Goal: Find specific page/section: Find specific page/section

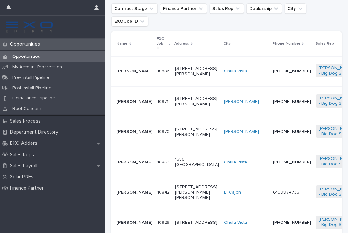
scroll to position [138, 0]
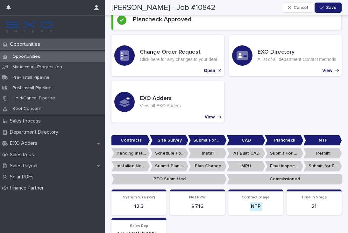
scroll to position [77, 0]
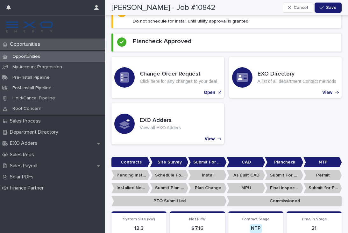
click at [36, 47] on p "Opportunities" at bounding box center [26, 44] width 38 height 6
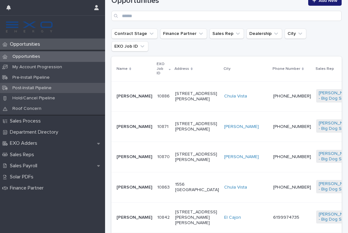
scroll to position [113, 0]
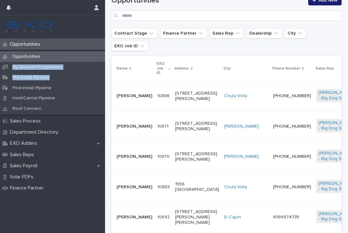
drag, startPoint x: 83, startPoint y: 72, endPoint x: 55, endPoint y: 59, distance: 30.6
click at [55, 59] on div "Opportunities My Account Progression Pre-Install Pipeline Post-Install Pipeline…" at bounding box center [52, 83] width 105 height 66
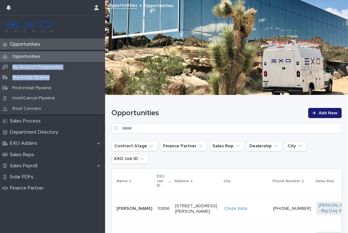
scroll to position [0, 0]
click at [27, 55] on p "Opportunities" at bounding box center [26, 56] width 38 height 5
click at [30, 44] on p "Opportunities" at bounding box center [26, 44] width 38 height 6
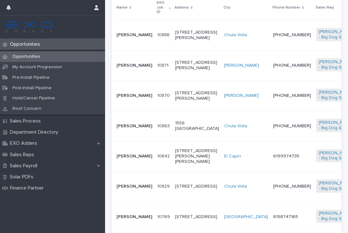
scroll to position [200, 0]
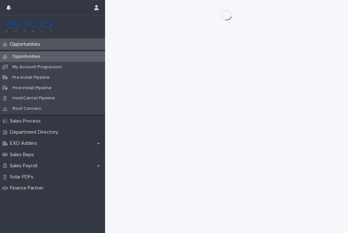
click at [27, 45] on p "Opportunities" at bounding box center [26, 44] width 38 height 6
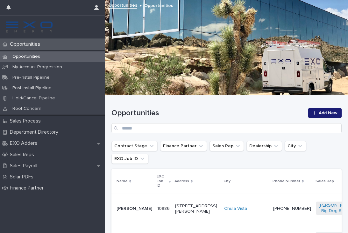
click at [73, 60] on div "Opportunities" at bounding box center [52, 57] width 105 height 10
click at [29, 38] on div at bounding box center [52, 38] width 105 height 0
click at [28, 47] on p "Opportunities" at bounding box center [26, 44] width 38 height 6
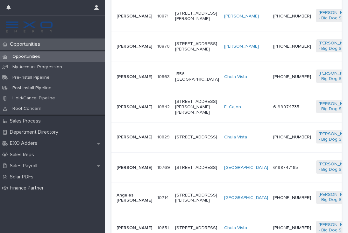
scroll to position [224, 0]
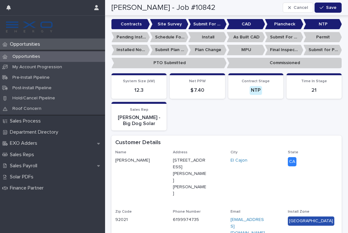
scroll to position [221, 0]
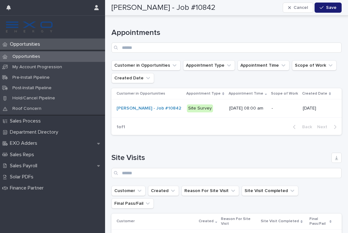
click at [29, 45] on p "Opportunities" at bounding box center [26, 44] width 38 height 6
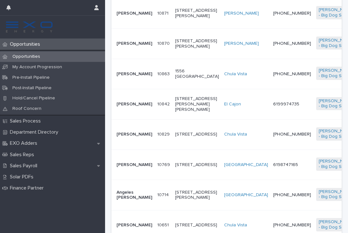
scroll to position [223, 0]
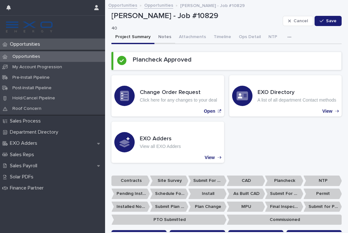
click at [167, 40] on button "Notes" at bounding box center [164, 37] width 21 height 13
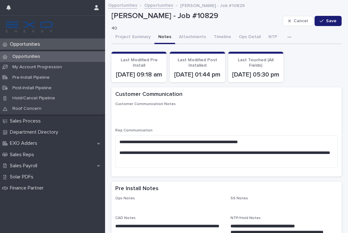
scroll to position [-1, 0]
click at [30, 41] on div "Opportunities" at bounding box center [52, 44] width 105 height 11
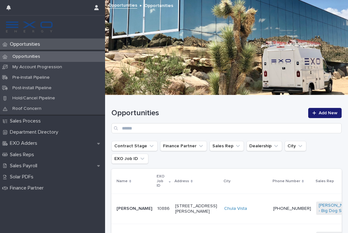
click at [29, 45] on p "Opportunities" at bounding box center [26, 44] width 38 height 6
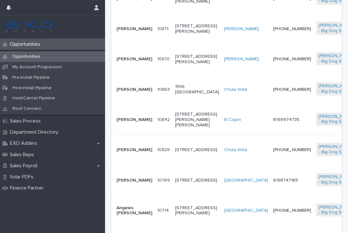
scroll to position [211, 0]
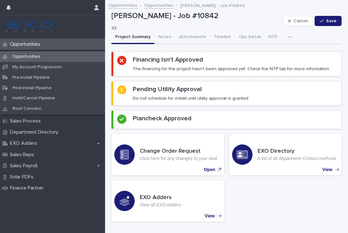
click at [38, 45] on p "Opportunities" at bounding box center [26, 44] width 38 height 6
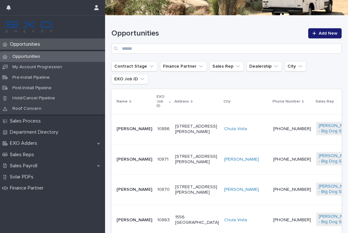
scroll to position [81, 0]
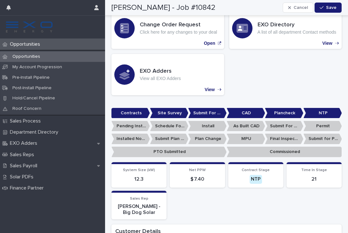
scroll to position [133, 0]
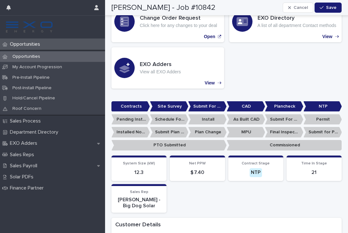
click at [26, 43] on p "Opportunities" at bounding box center [26, 44] width 38 height 6
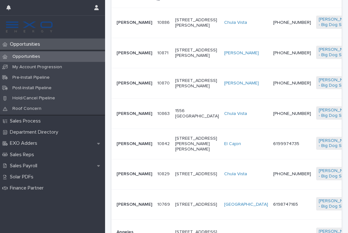
scroll to position [187, 0]
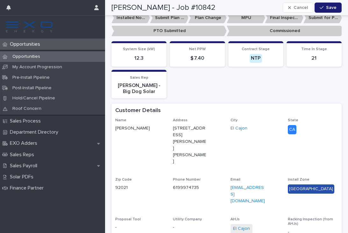
scroll to position [195, 0]
